Goal: Task Accomplishment & Management: Use online tool/utility

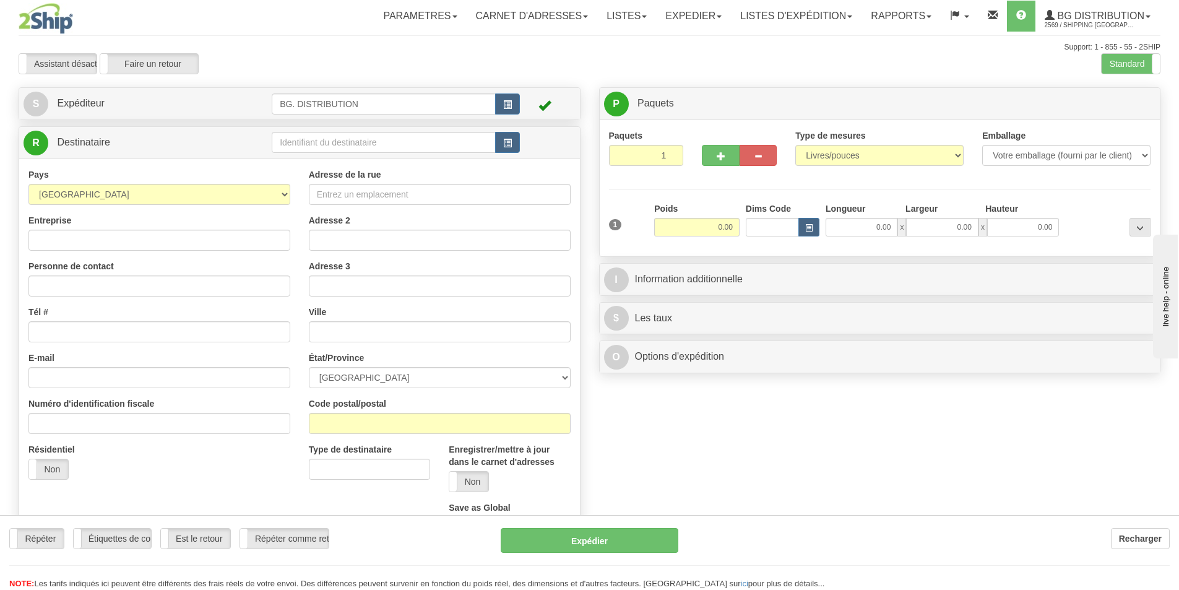
click at [350, 140] on div "Toggle navigation Parametres Préférences d'expédition Préférences des champs Ne…" at bounding box center [589, 313] width 1179 height 626
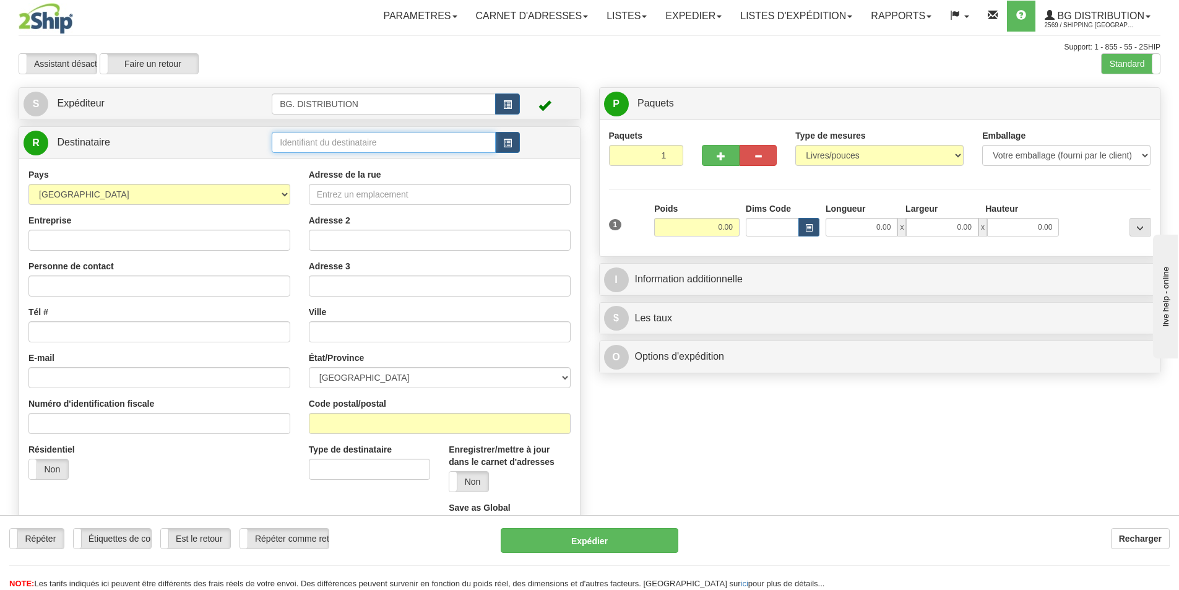
click at [352, 140] on input "text" at bounding box center [384, 142] width 224 height 21
type input "60048"
click button "Supprimer" at bounding box center [0, 0] width 0 height 0
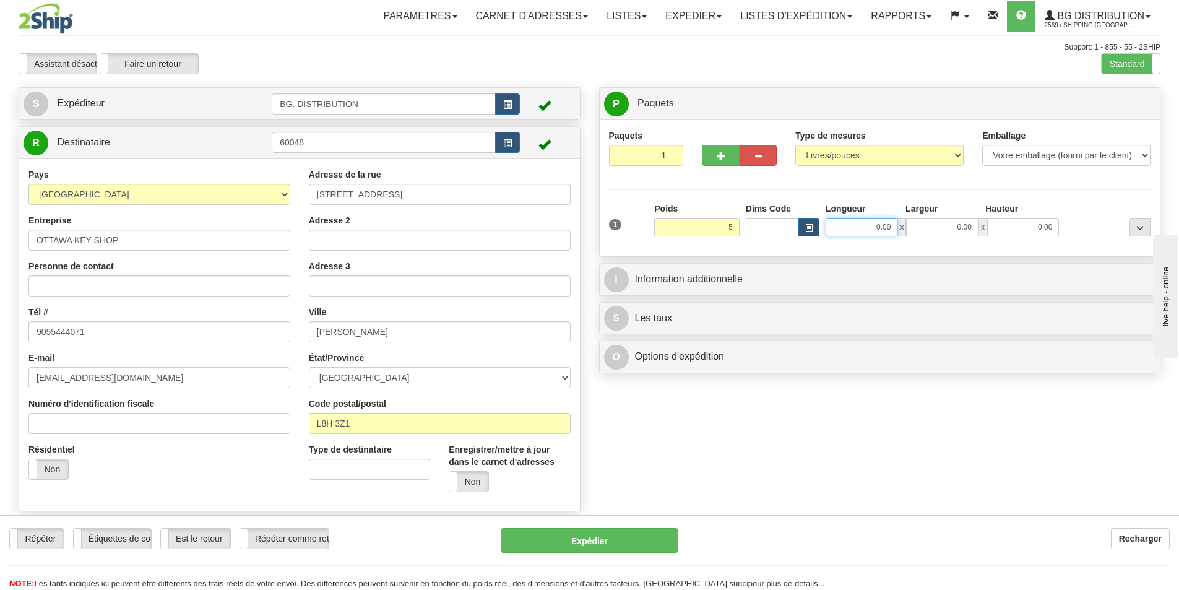
type input "5.00"
click at [871, 222] on input "0.00" at bounding box center [862, 227] width 72 height 19
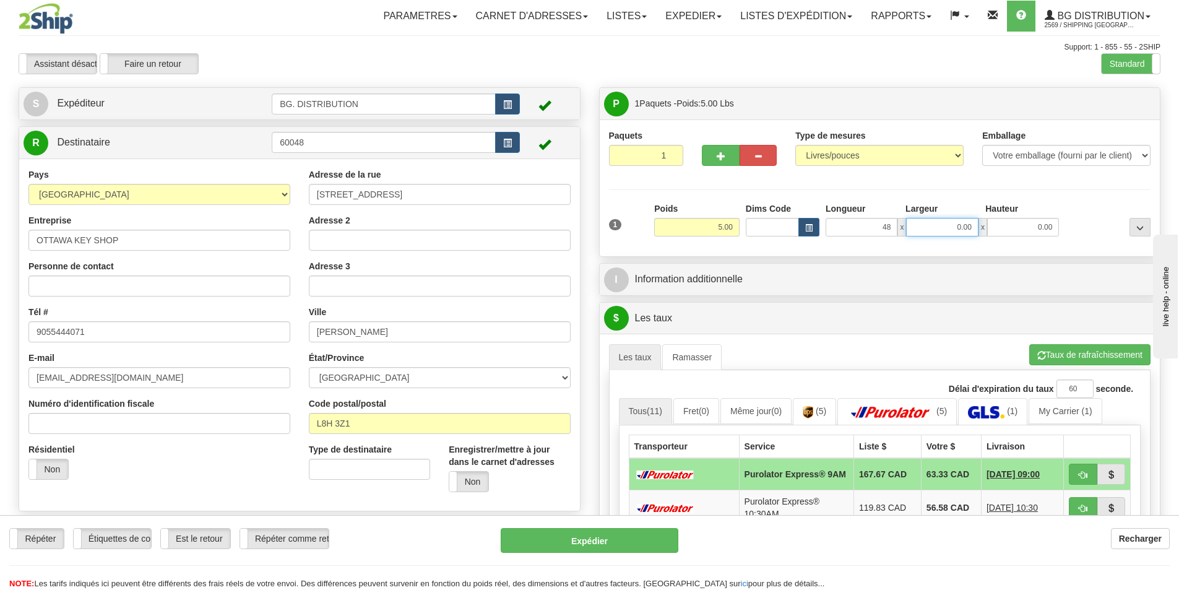
type input "48.00"
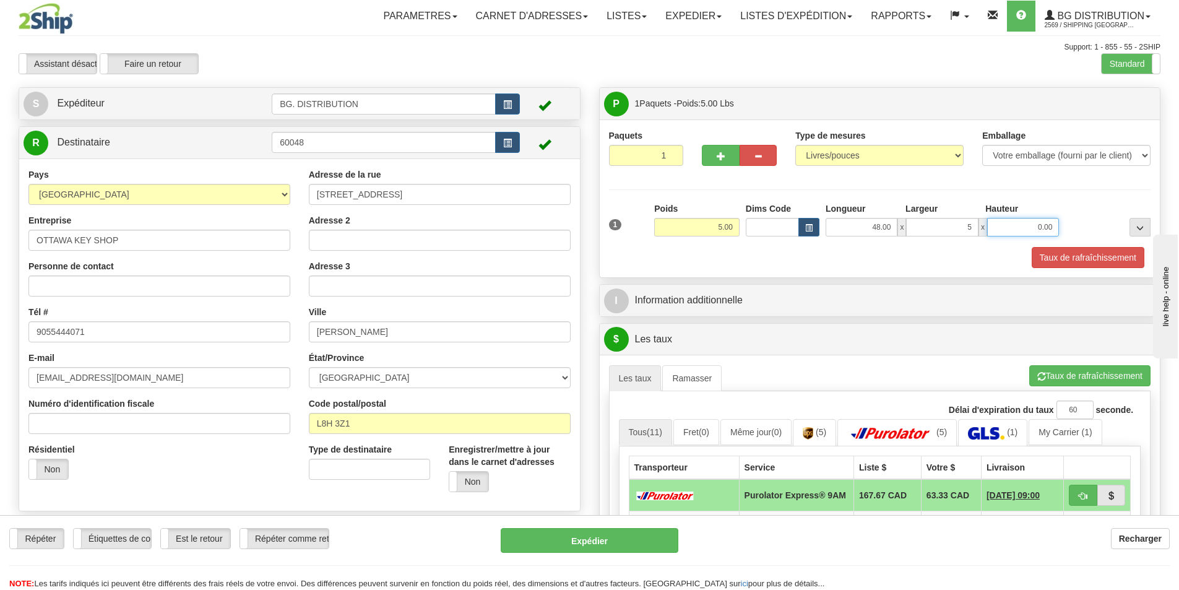
type input "5.00"
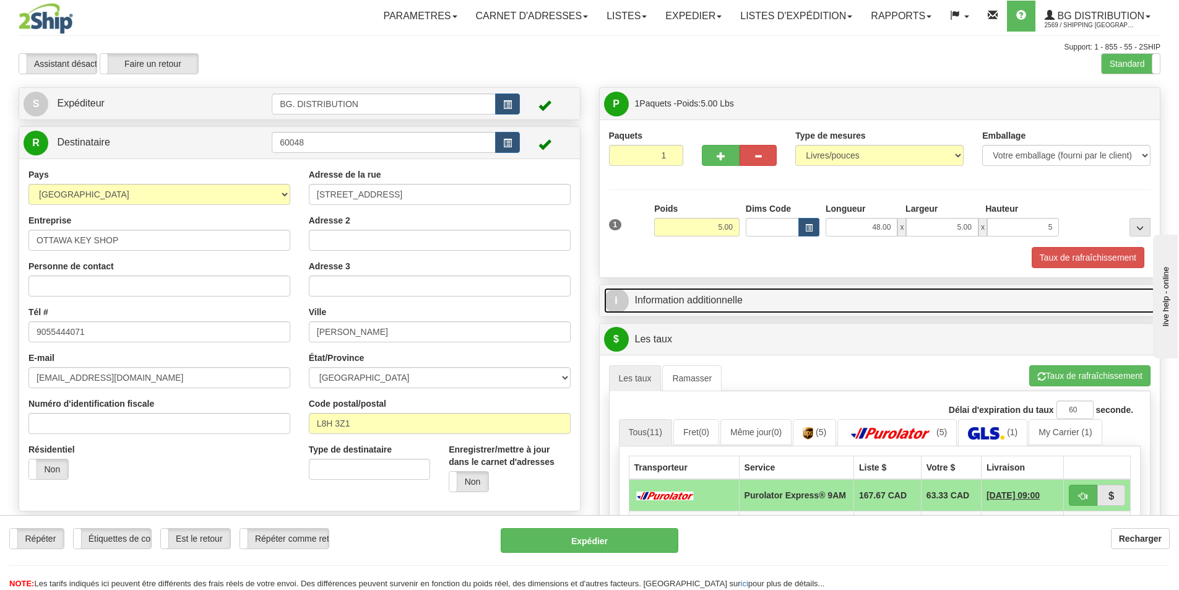
type input "5.00"
click at [611, 290] on span "I" at bounding box center [616, 300] width 25 height 25
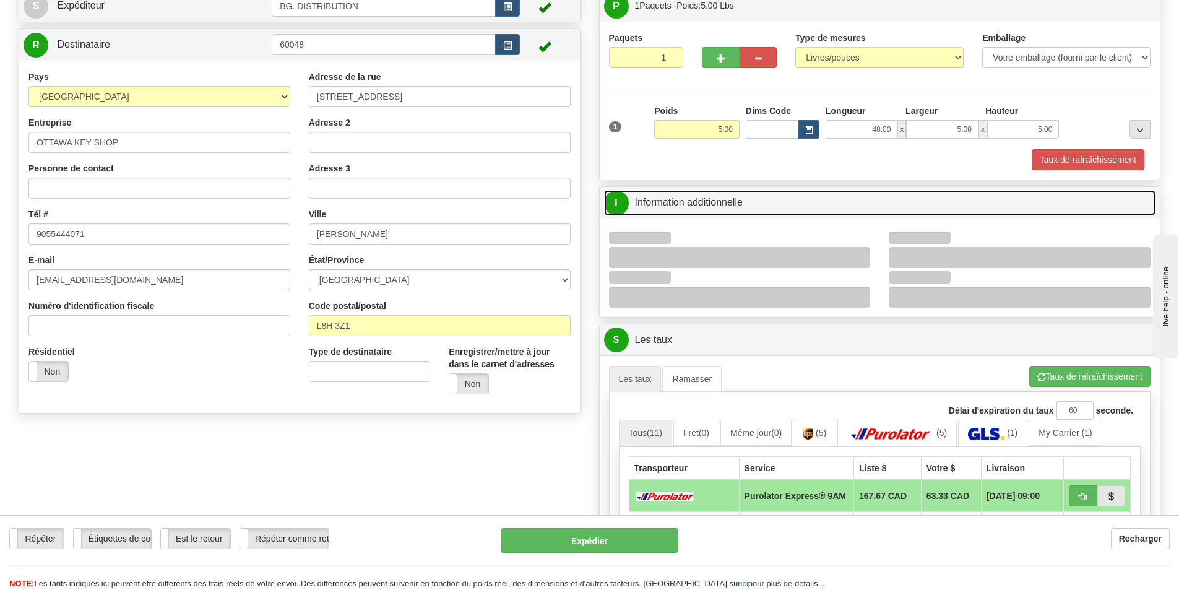
scroll to position [186, 0]
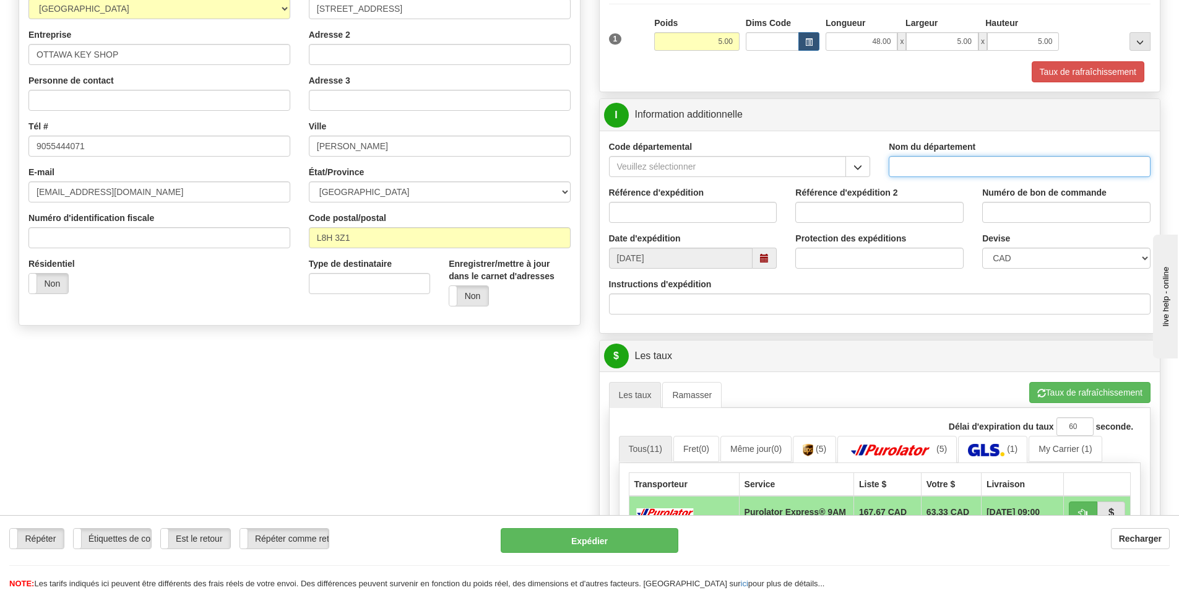
click at [940, 164] on input "Nom du département" at bounding box center [1020, 166] width 262 height 21
type input "."
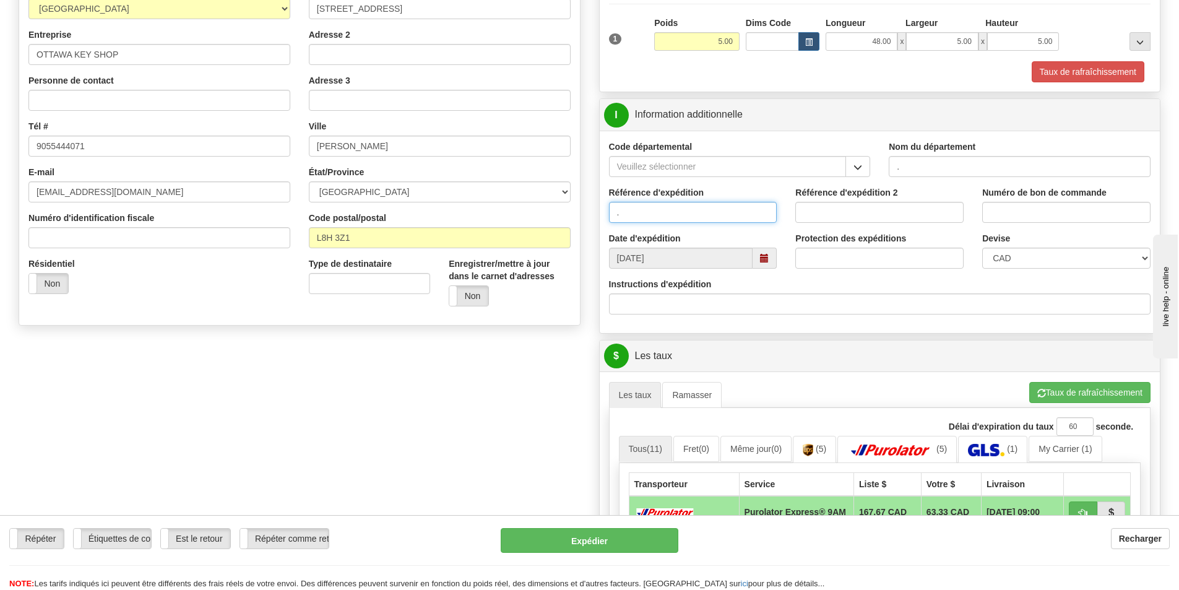
type input "."
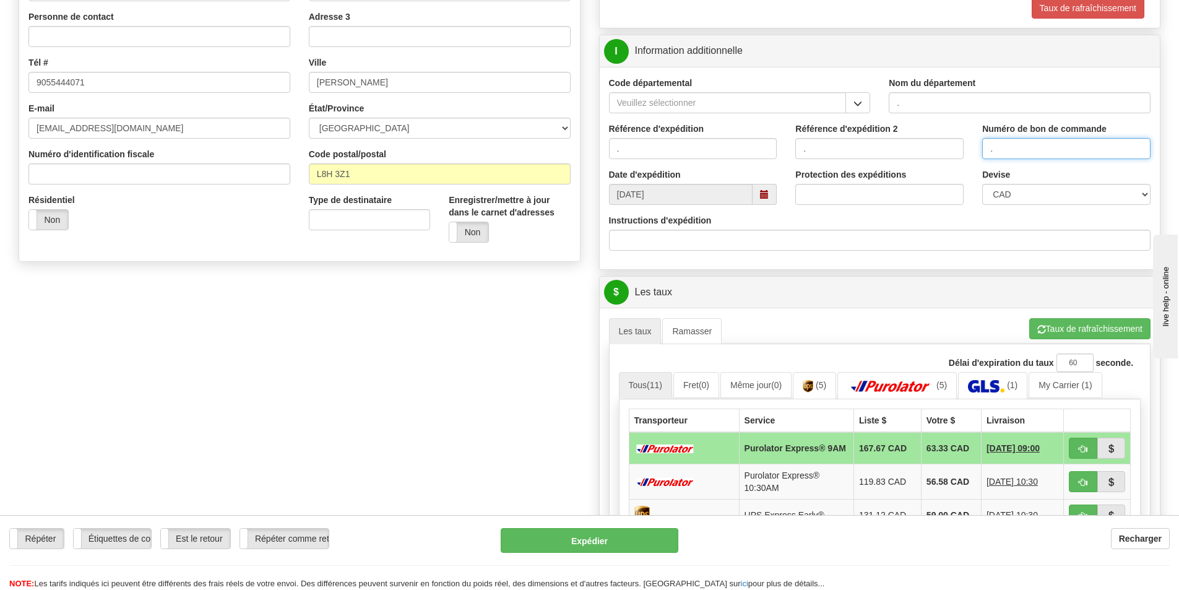
scroll to position [433, 0]
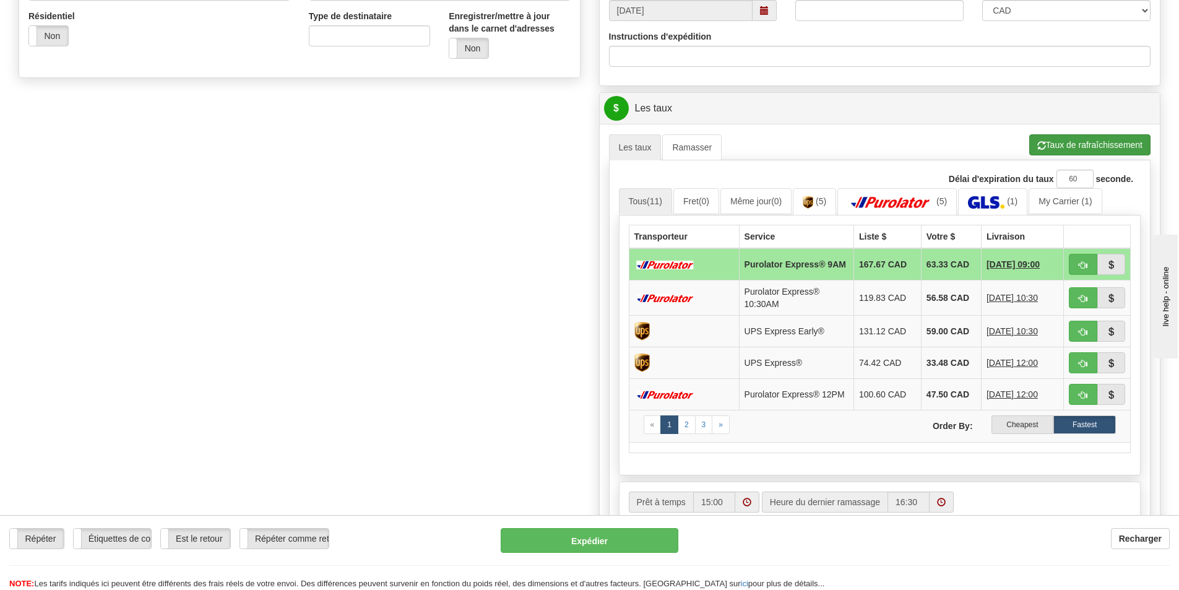
type input "."
click at [1055, 138] on button "Taux de rafraîchissement" at bounding box center [1089, 144] width 121 height 21
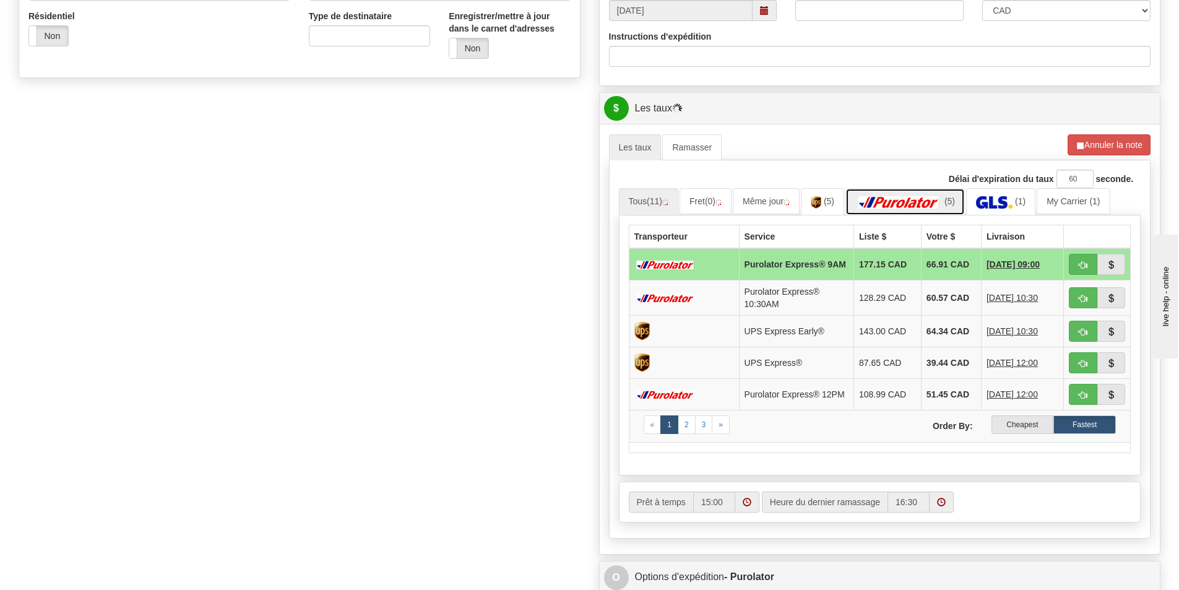
click at [908, 204] on img at bounding box center [898, 202] width 87 height 12
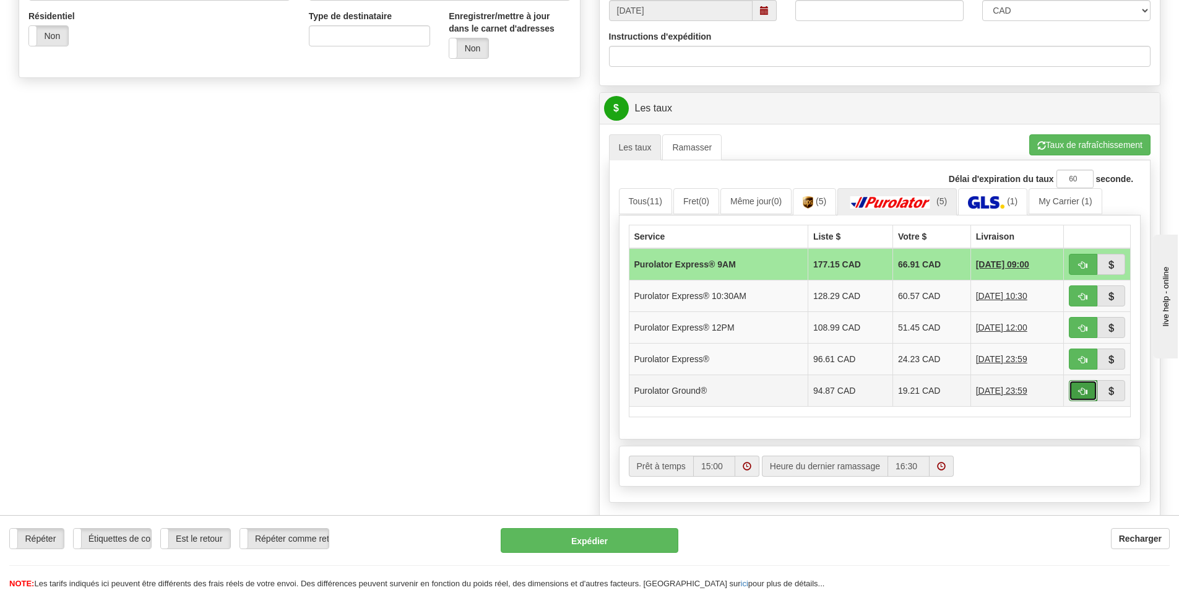
click at [1076, 394] on button "button" at bounding box center [1083, 390] width 28 height 21
type input "260"
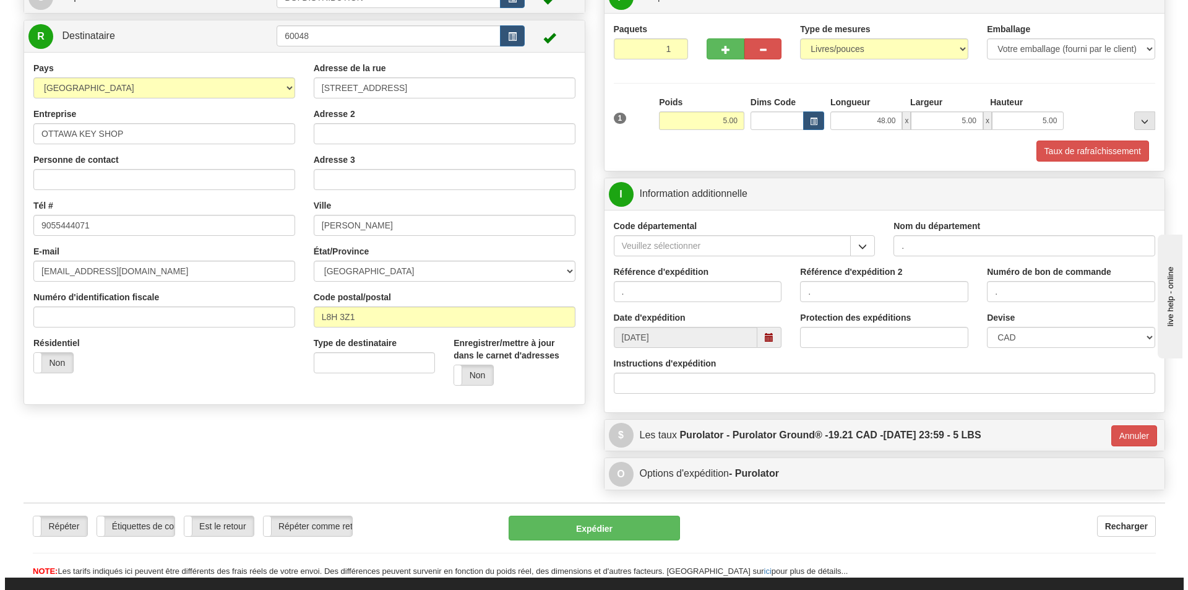
scroll to position [103, 0]
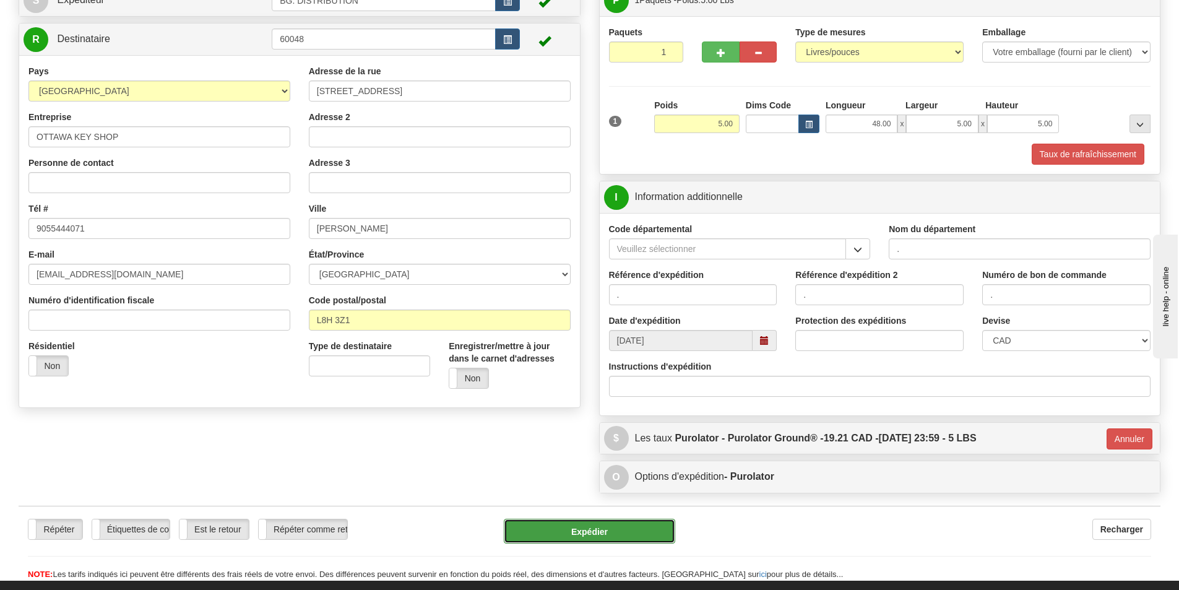
click at [599, 533] on button "Expédier" at bounding box center [589, 531] width 171 height 25
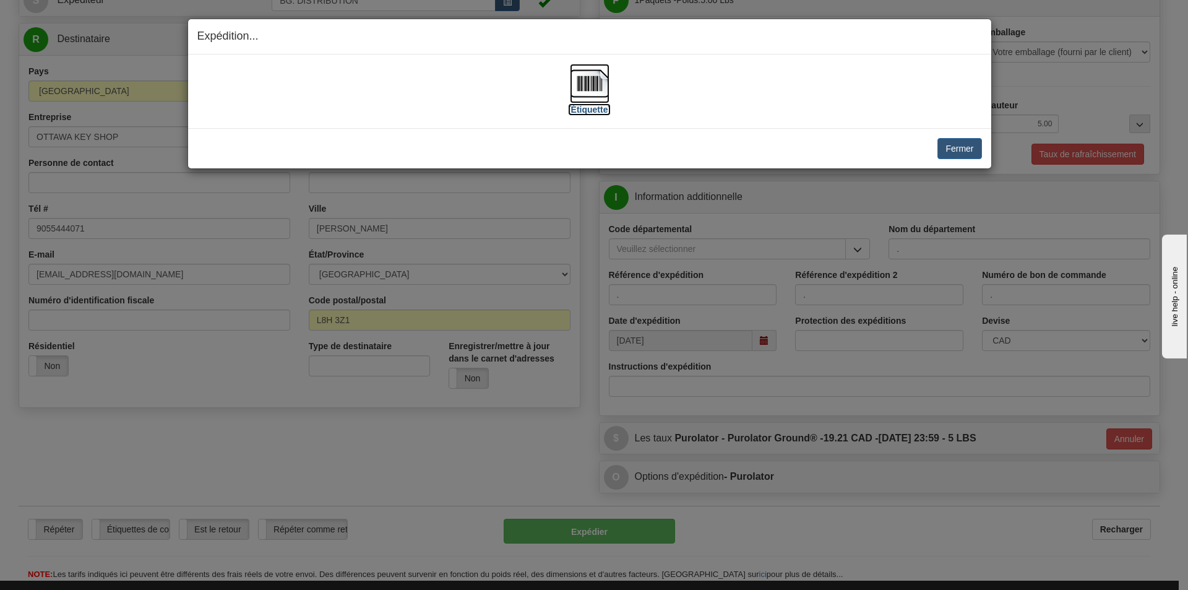
click at [589, 114] on label "[Étiquette]" at bounding box center [589, 109] width 43 height 12
click at [955, 149] on button "Fermer" at bounding box center [960, 148] width 44 height 21
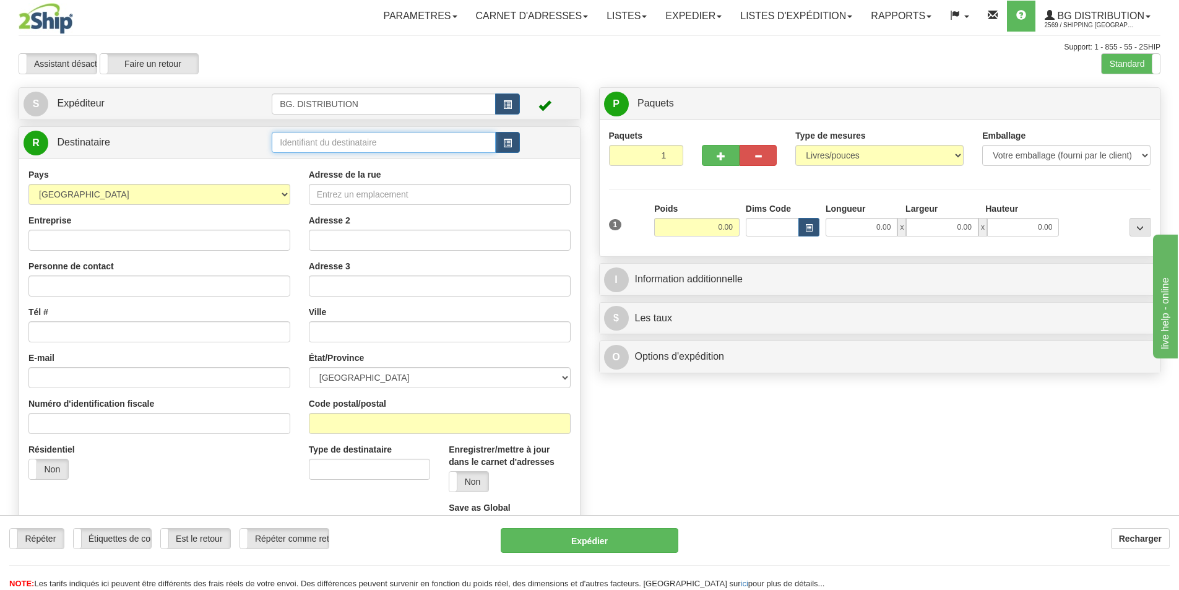
click at [364, 136] on input "text" at bounding box center [384, 142] width 224 height 21
click at [1126, 67] on label "Standard" at bounding box center [1131, 64] width 58 height 20
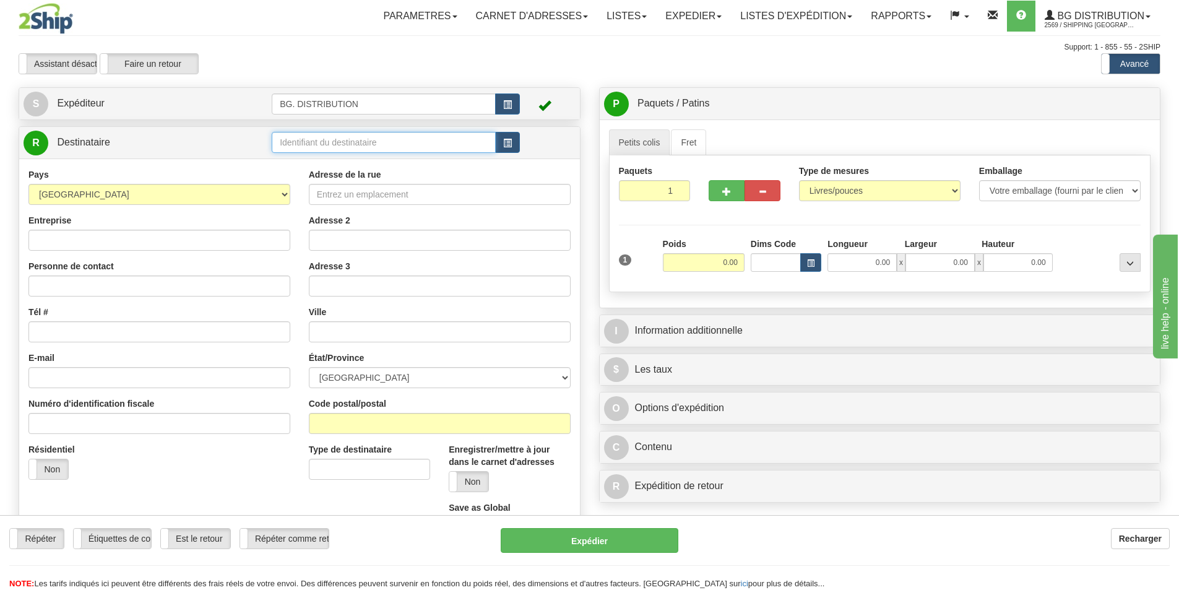
click at [304, 147] on input "text" at bounding box center [384, 142] width 224 height 21
type input "20179"
click button "Supprimer" at bounding box center [0, 0] width 0 height 0
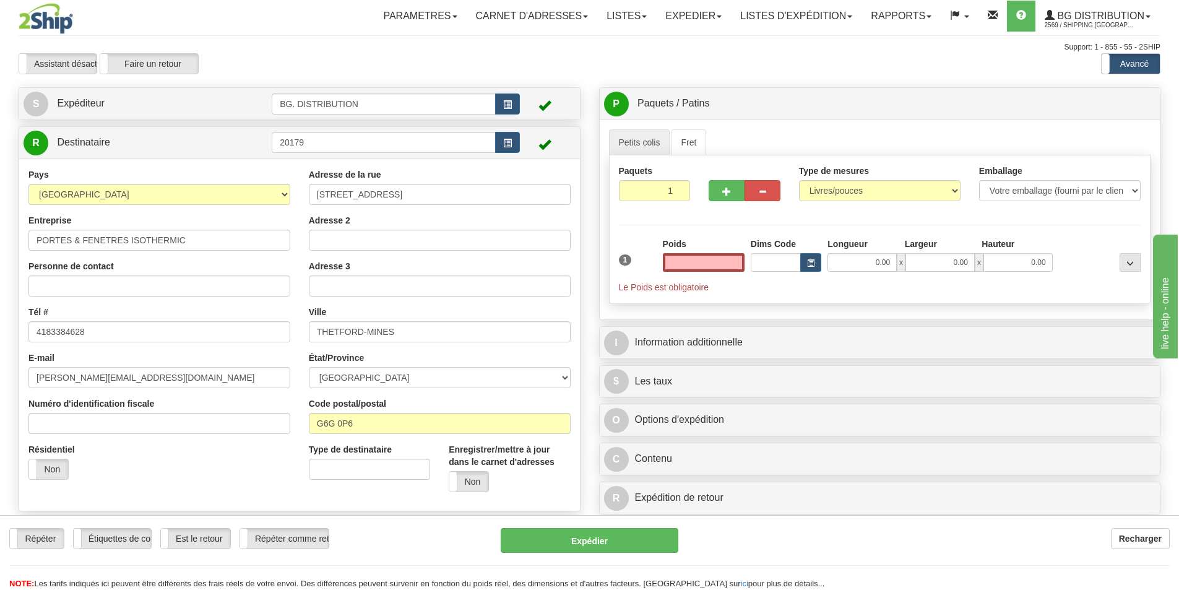
type input "0.00"
click at [722, 256] on input "0.00" at bounding box center [704, 262] width 82 height 19
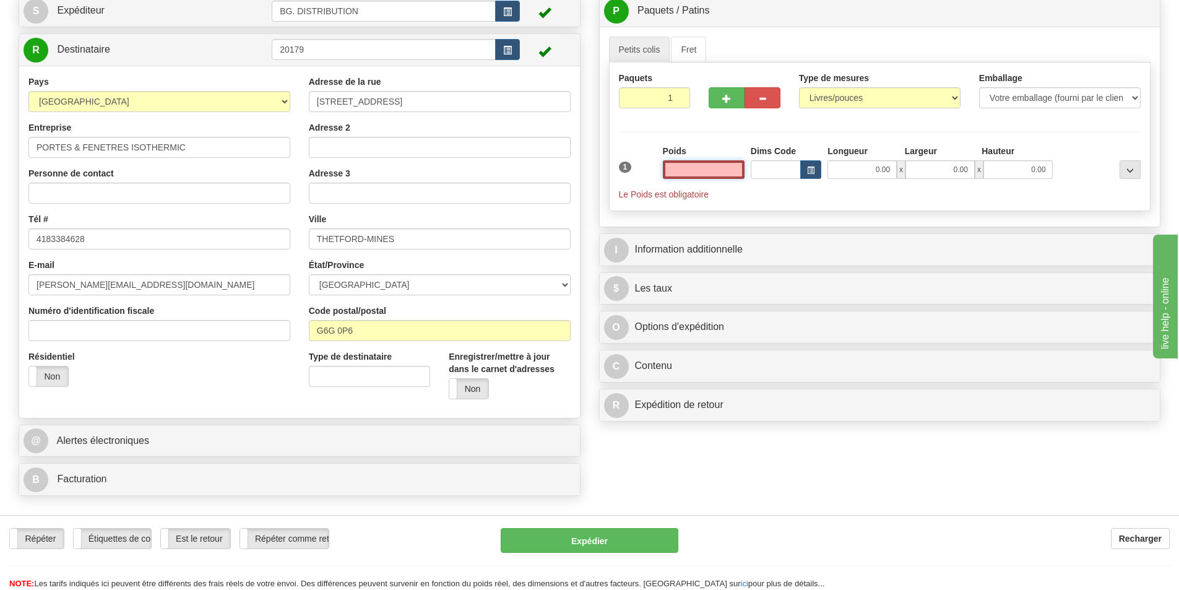
scroll to position [186, 0]
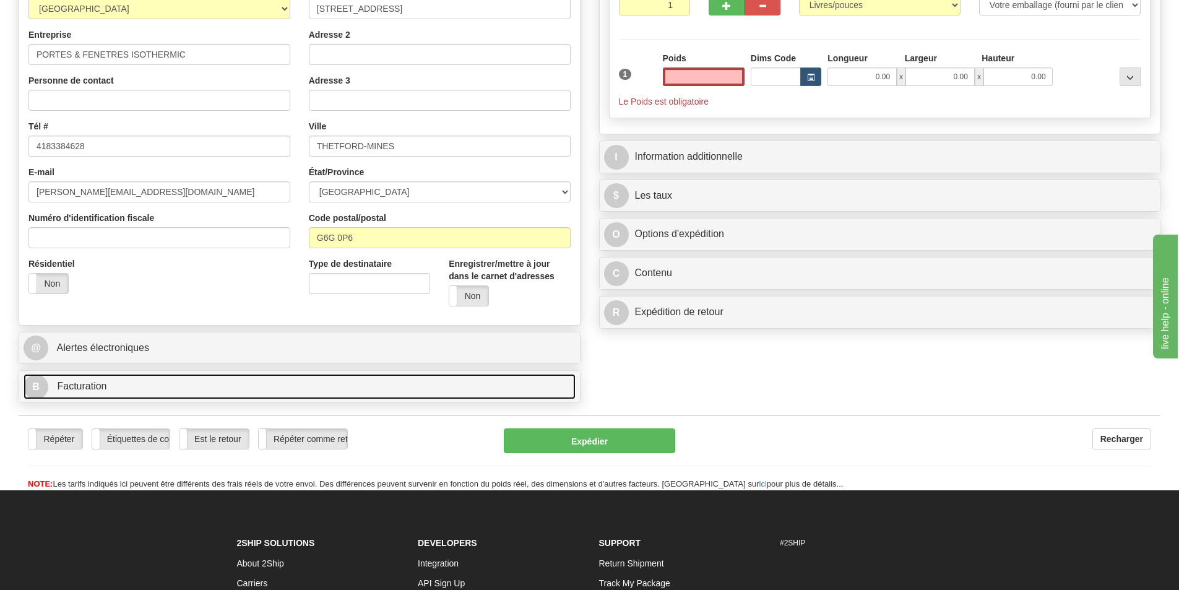
type input "0.00"
click at [36, 385] on span "B" at bounding box center [36, 386] width 25 height 25
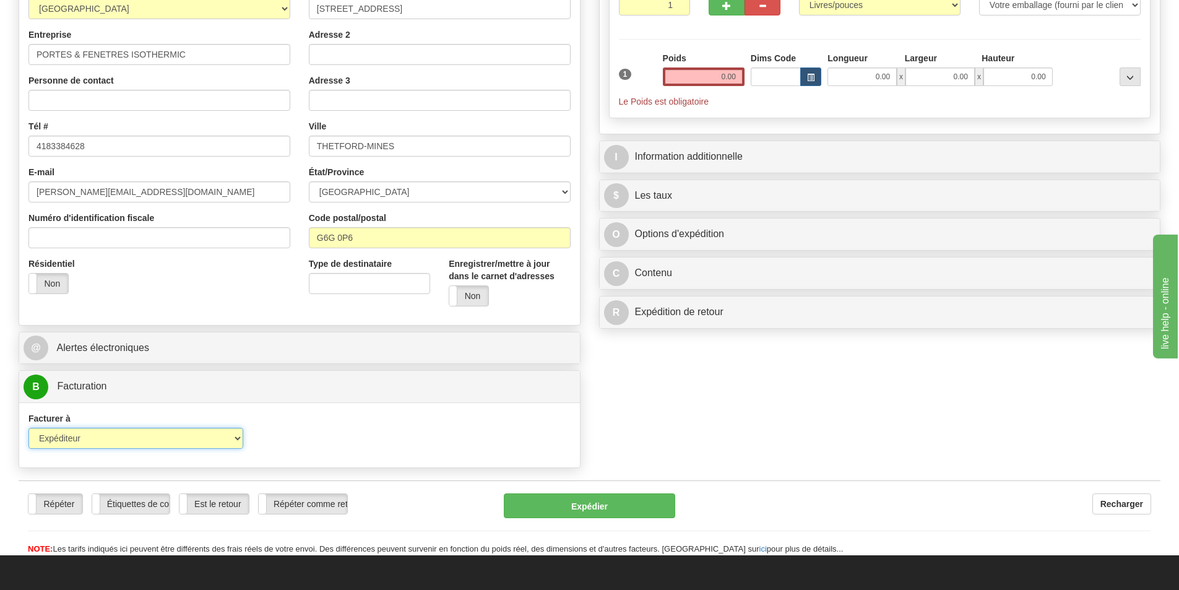
click at [119, 442] on select "Expéditeur Destinataire Tierce personne Collecter" at bounding box center [135, 438] width 215 height 21
select select "2"
click at [28, 428] on select "Expéditeur Destinataire Tierce personne Collecter" at bounding box center [135, 438] width 215 height 21
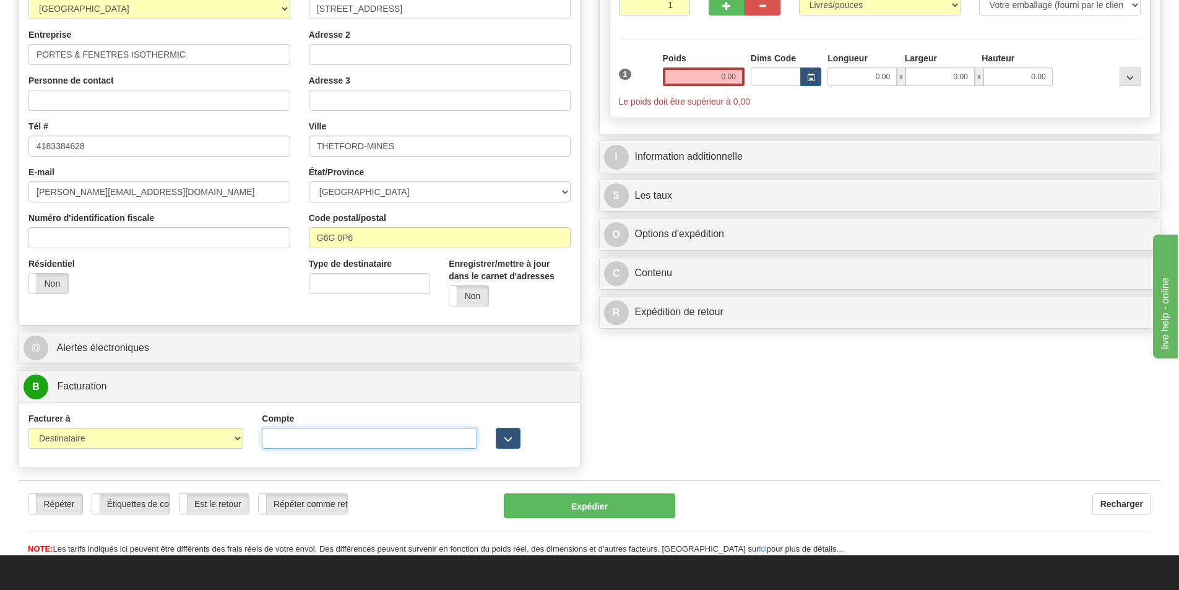
click at [326, 443] on input "Compte" at bounding box center [369, 438] width 215 height 21
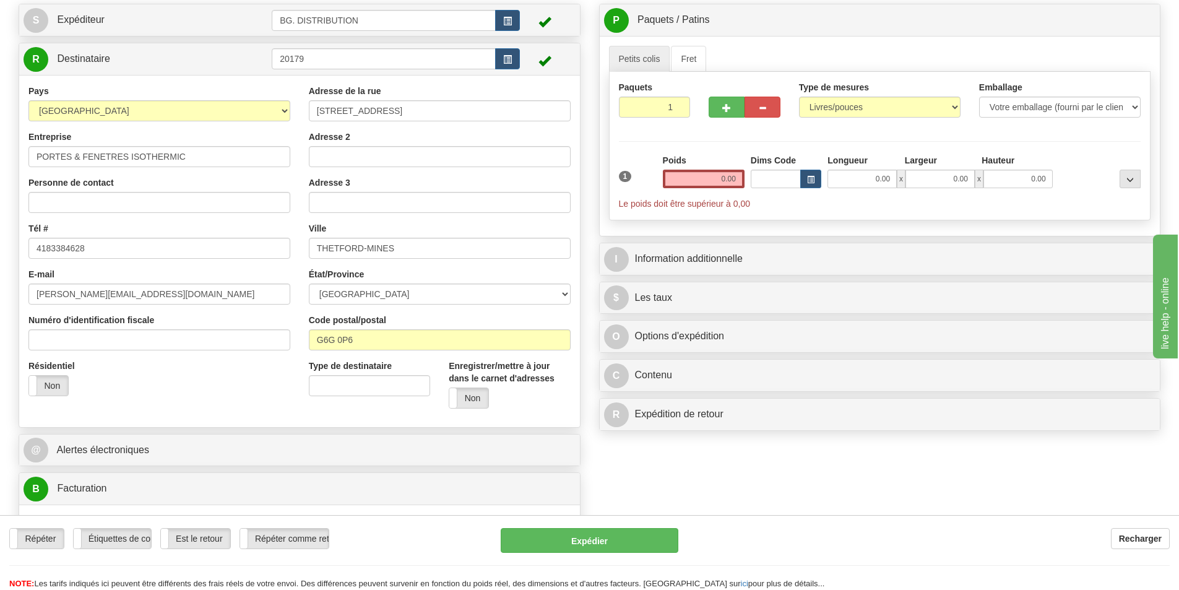
scroll to position [0, 0]
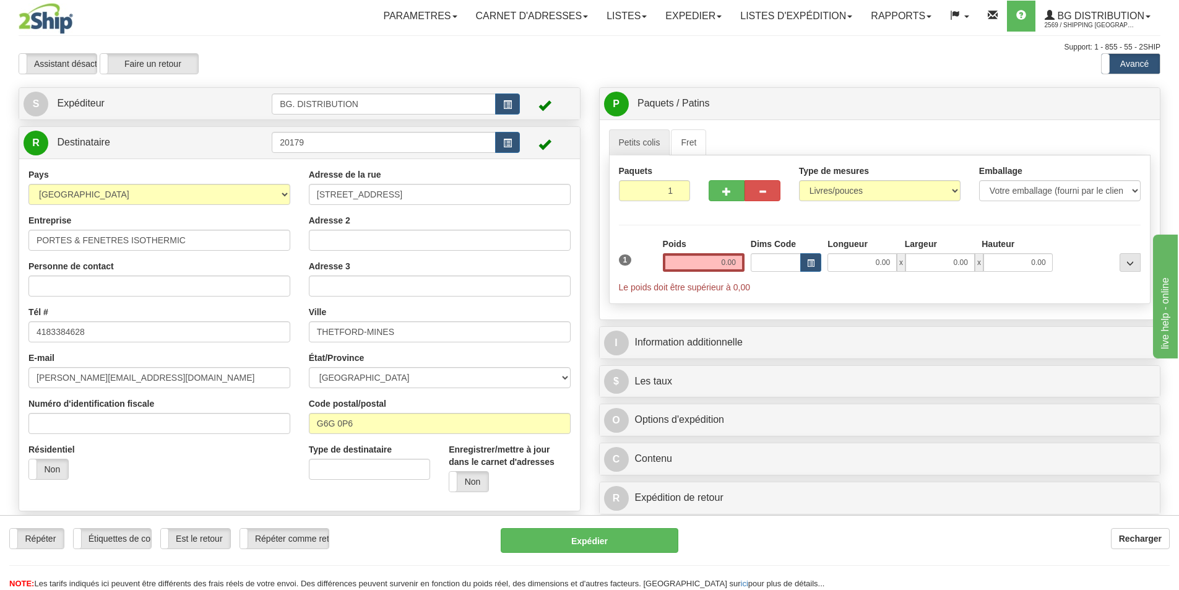
type input "3525035"
click at [710, 256] on input "0.00" at bounding box center [704, 262] width 82 height 19
type input "0.00"
click at [859, 252] on div "Longueur" at bounding box center [862, 245] width 77 height 15
click at [871, 264] on input "0.00" at bounding box center [861, 262] width 69 height 19
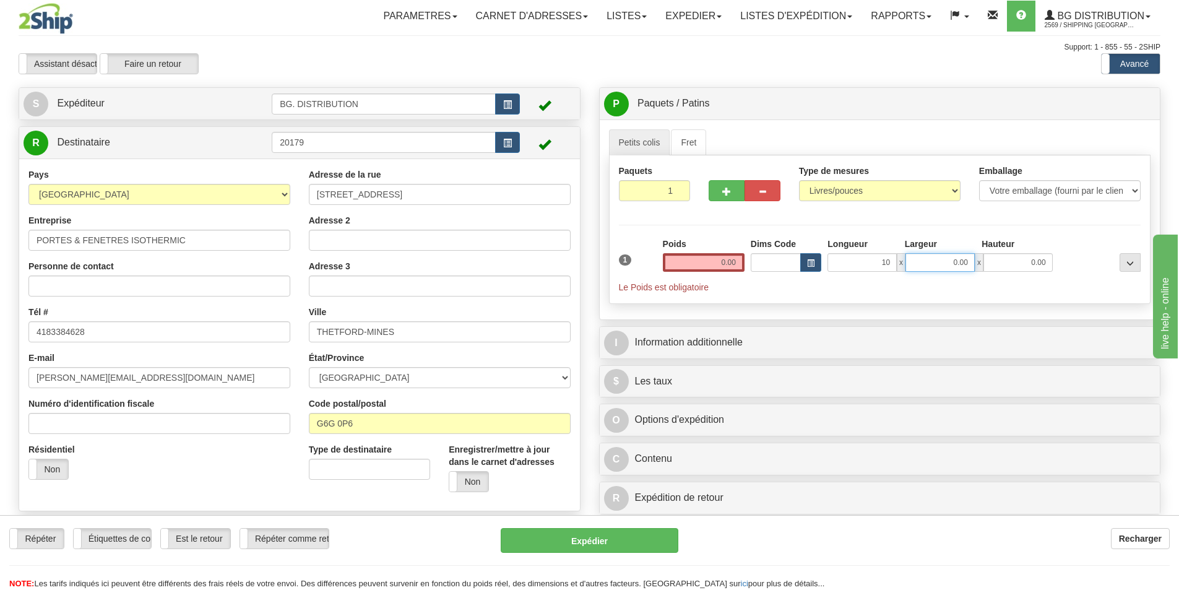
type input "10.00"
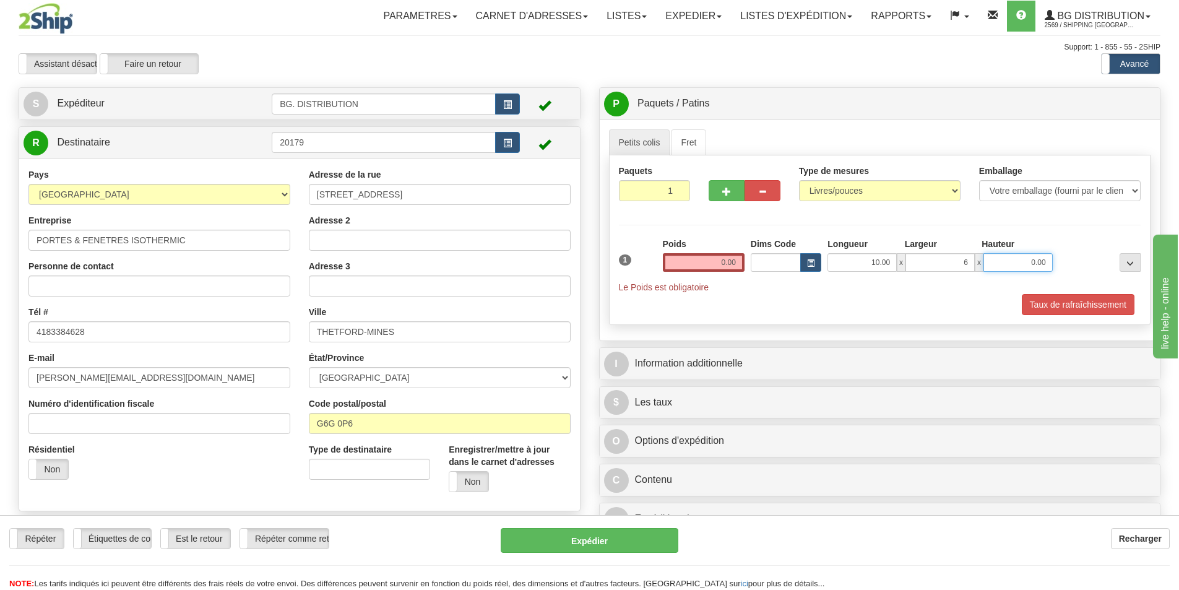
type input "6.00"
click at [707, 273] on div "Poids 0.00" at bounding box center [704, 259] width 88 height 43
click at [709, 271] on input "0.00" at bounding box center [704, 262] width 82 height 19
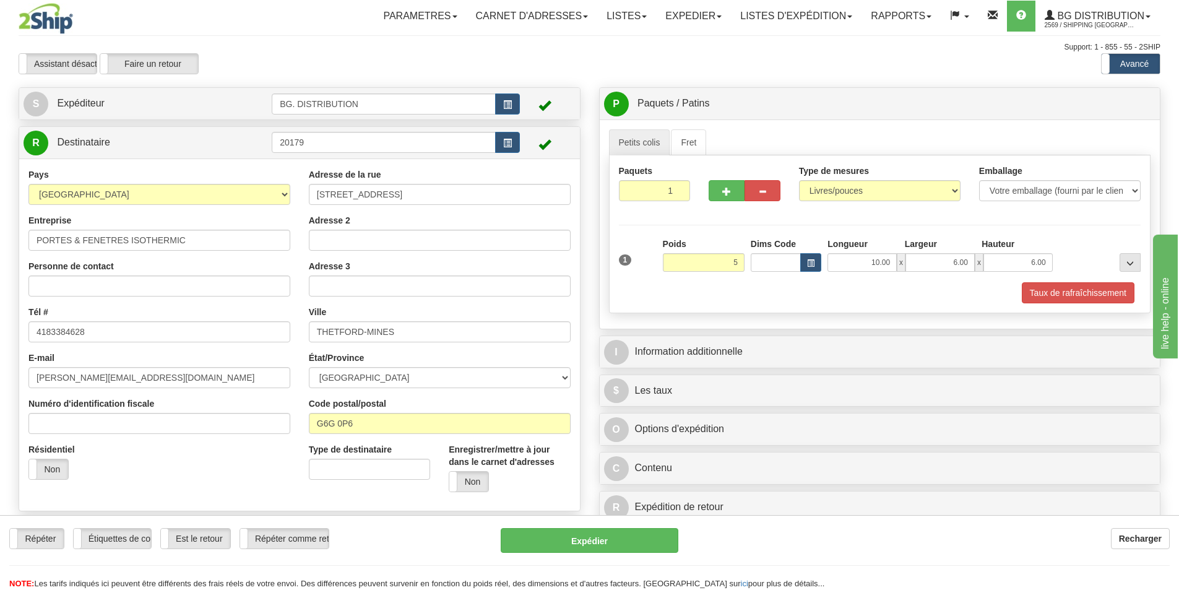
type input "5.00"
click at [737, 295] on div "Taux de rafraîchissement" at bounding box center [880, 292] width 529 height 21
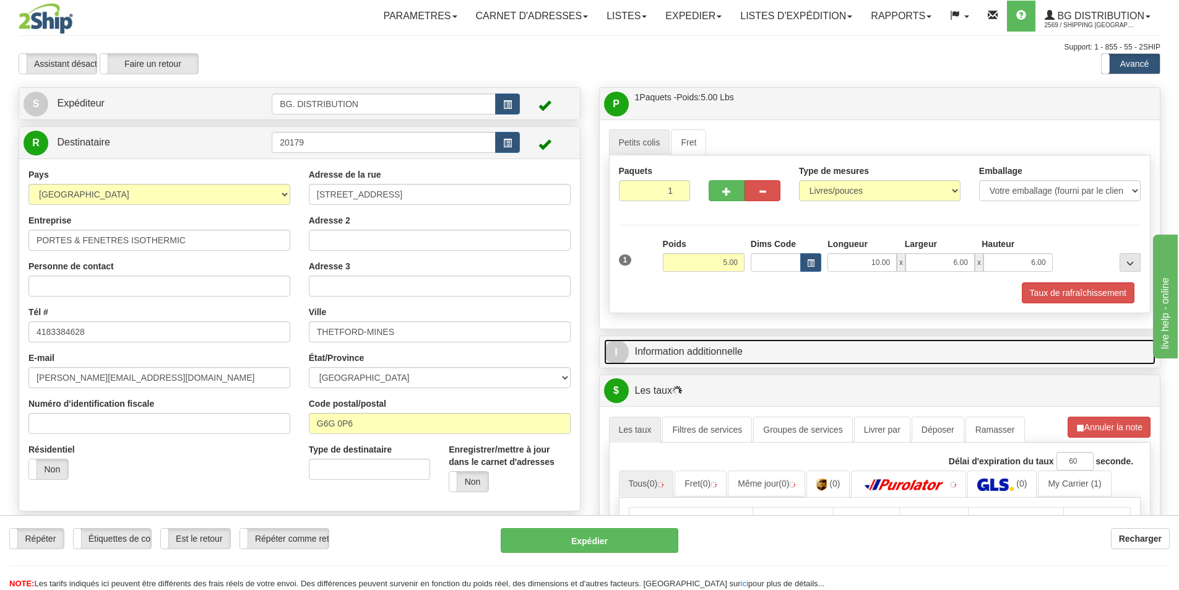
click at [621, 352] on span "I" at bounding box center [616, 352] width 25 height 25
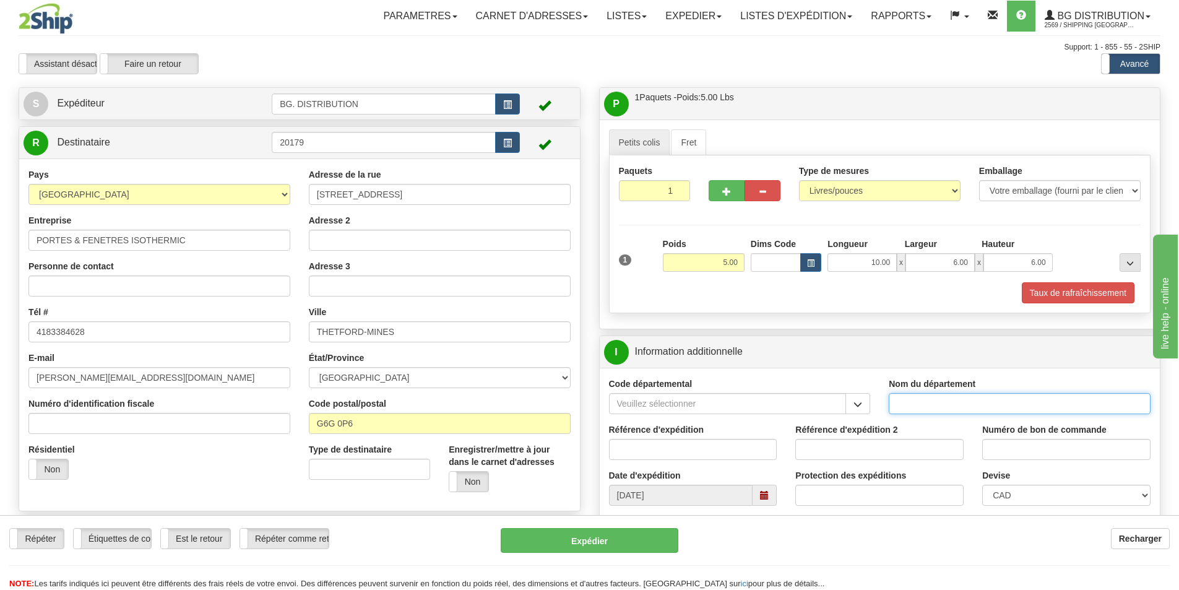
click at [1029, 400] on input "Nom du département" at bounding box center [1020, 403] width 262 height 21
type input "."
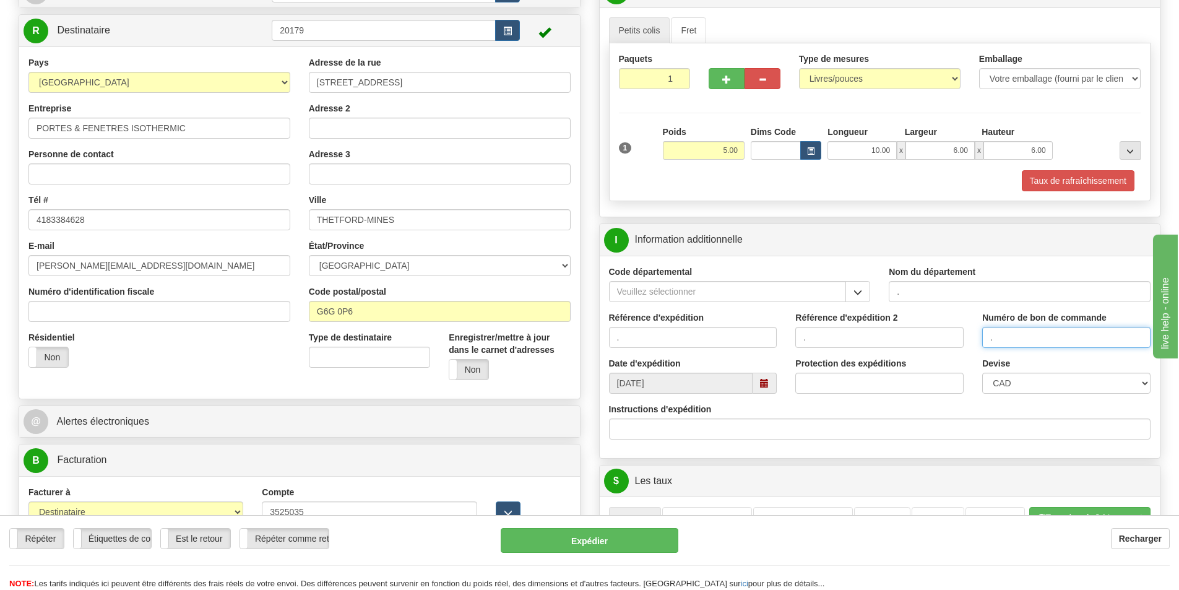
scroll to position [248, 0]
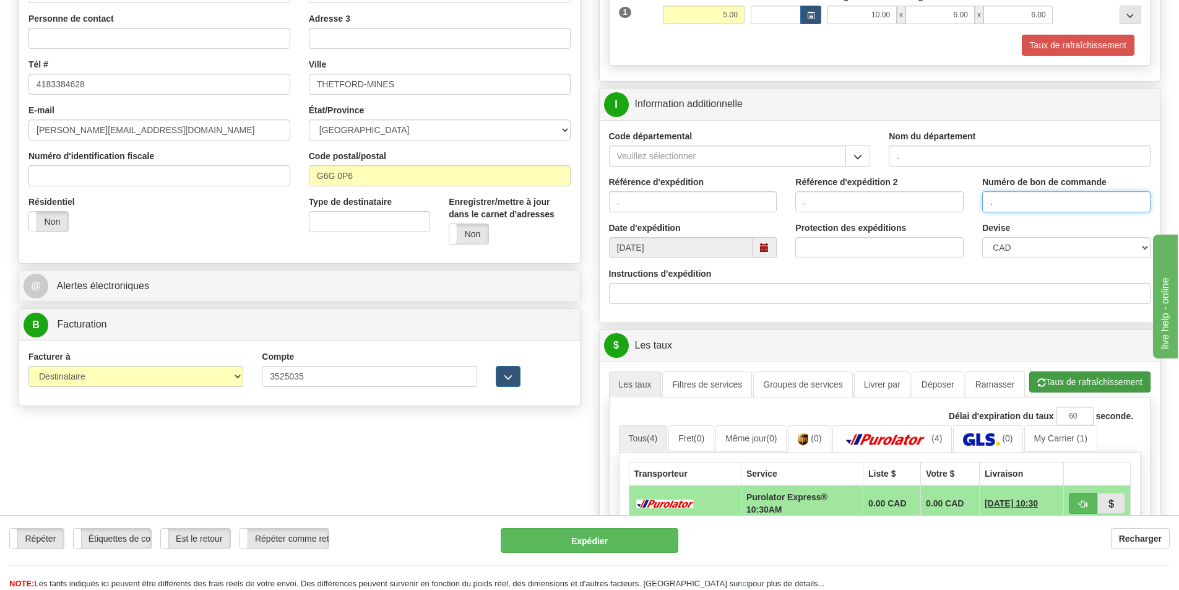
type input "."
click at [1058, 378] on button "Taux de rafraîchissement" at bounding box center [1089, 381] width 121 height 21
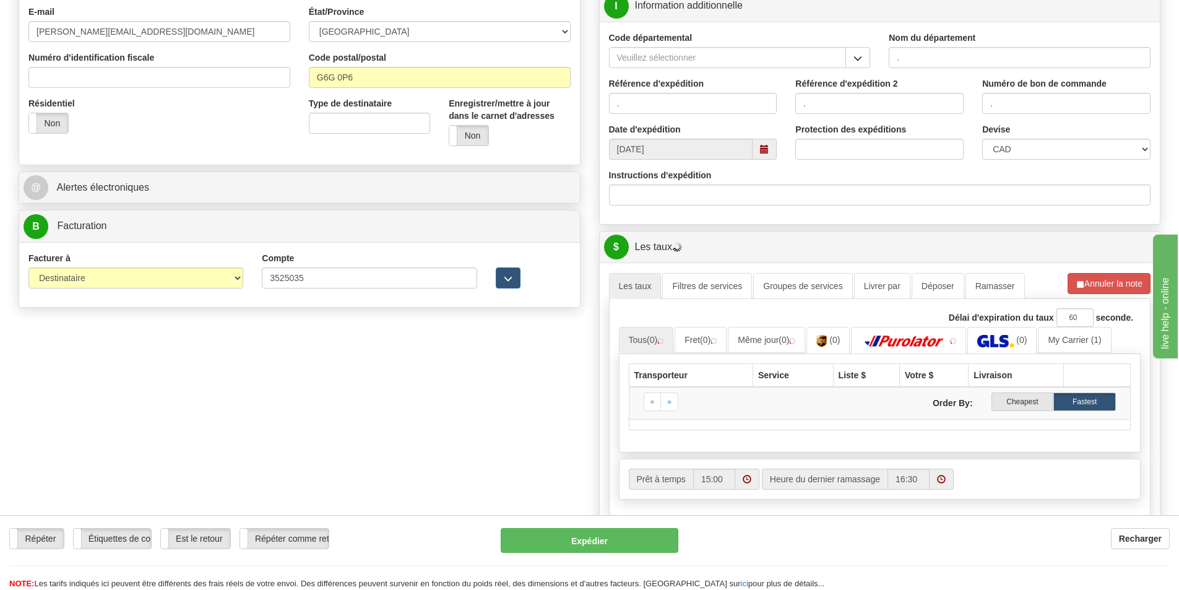
scroll to position [495, 0]
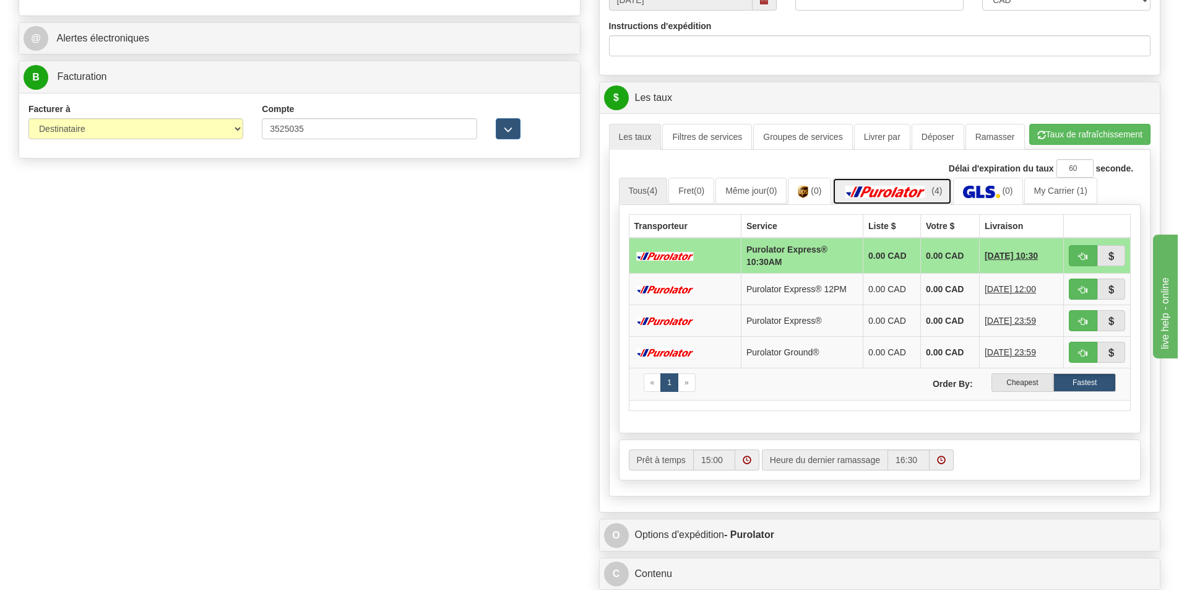
click at [902, 192] on img at bounding box center [885, 192] width 87 height 12
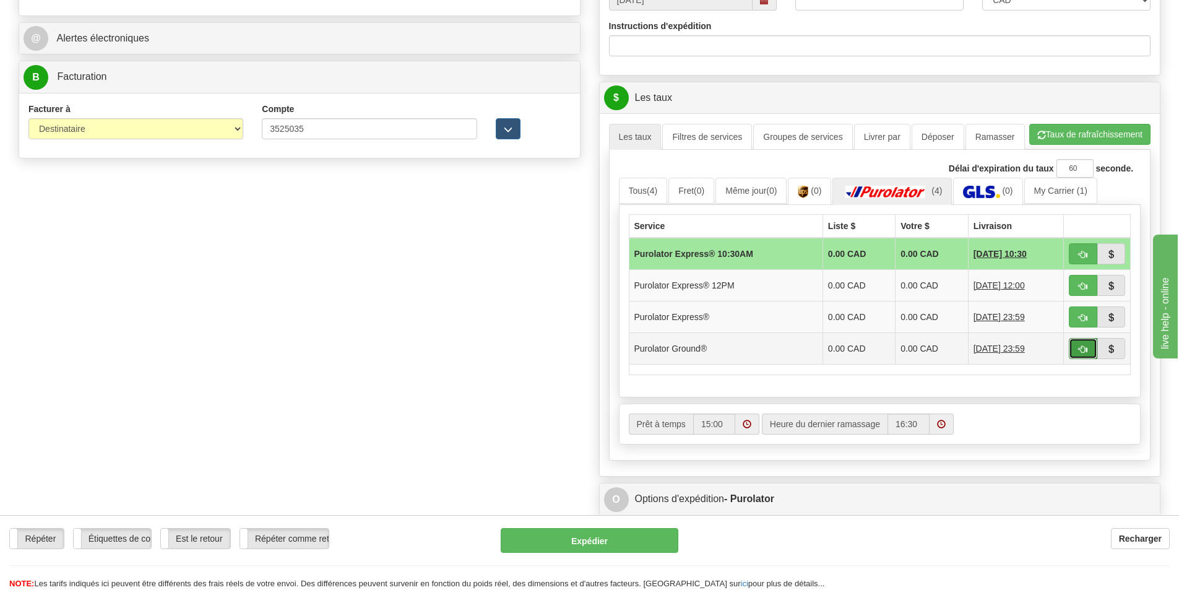
click at [1081, 352] on span "button" at bounding box center [1083, 349] width 9 height 8
type input "260"
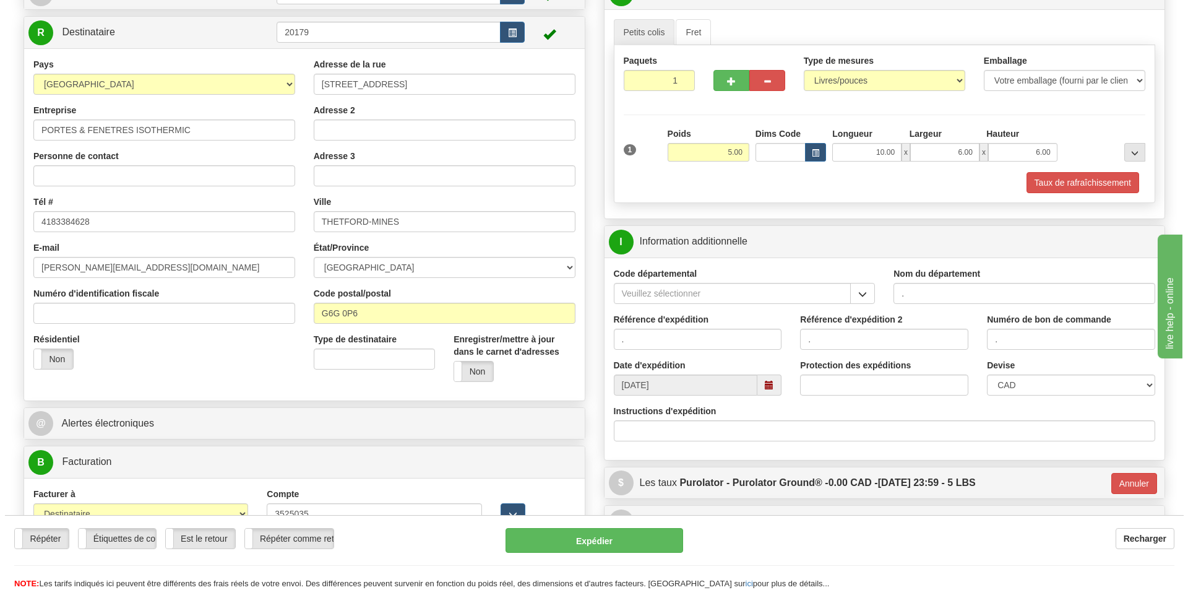
scroll to position [108, 0]
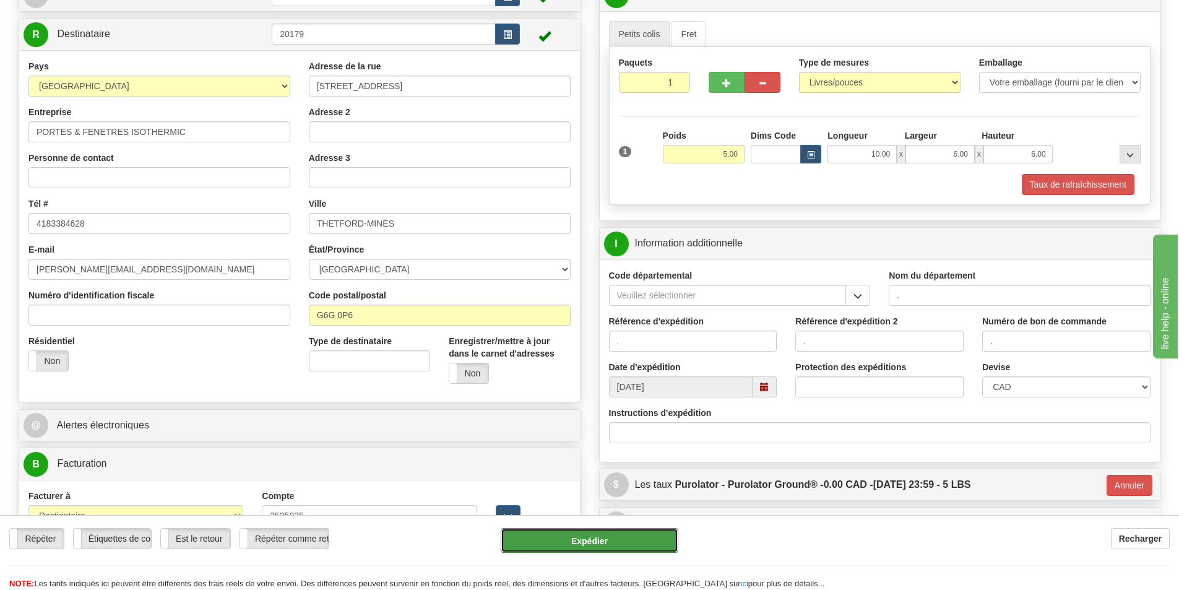
click at [610, 541] on button "Expédier" at bounding box center [590, 540] width 178 height 25
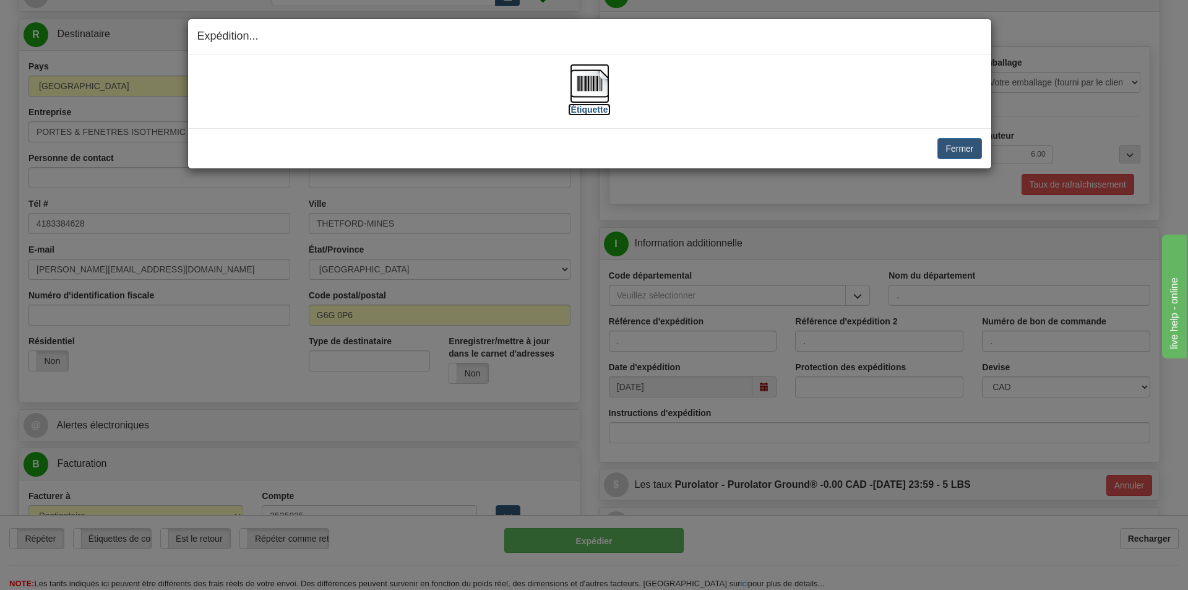
click at [606, 112] on label "[Étiquette]" at bounding box center [589, 109] width 43 height 12
